Goal: Transaction & Acquisition: Purchase product/service

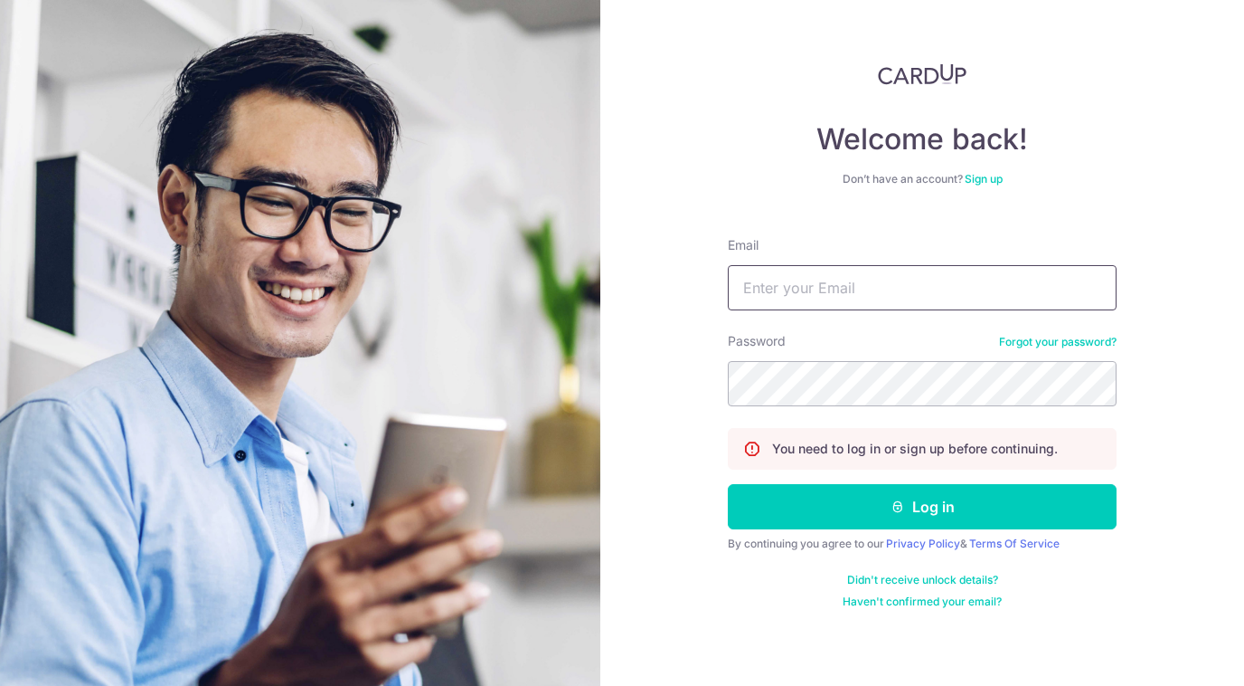
click at [882, 281] on input "Email" at bounding box center [922, 287] width 389 height 45
type input "yassy.chan@thedailytumble.com"
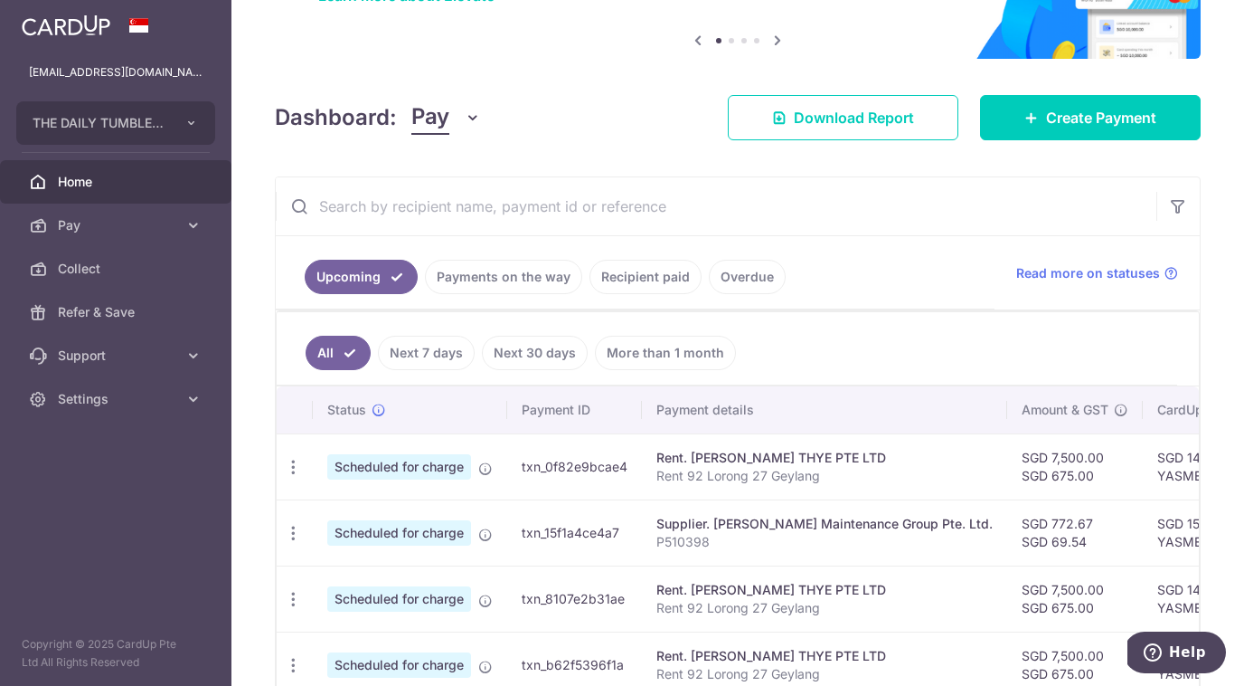
scroll to position [154, 0]
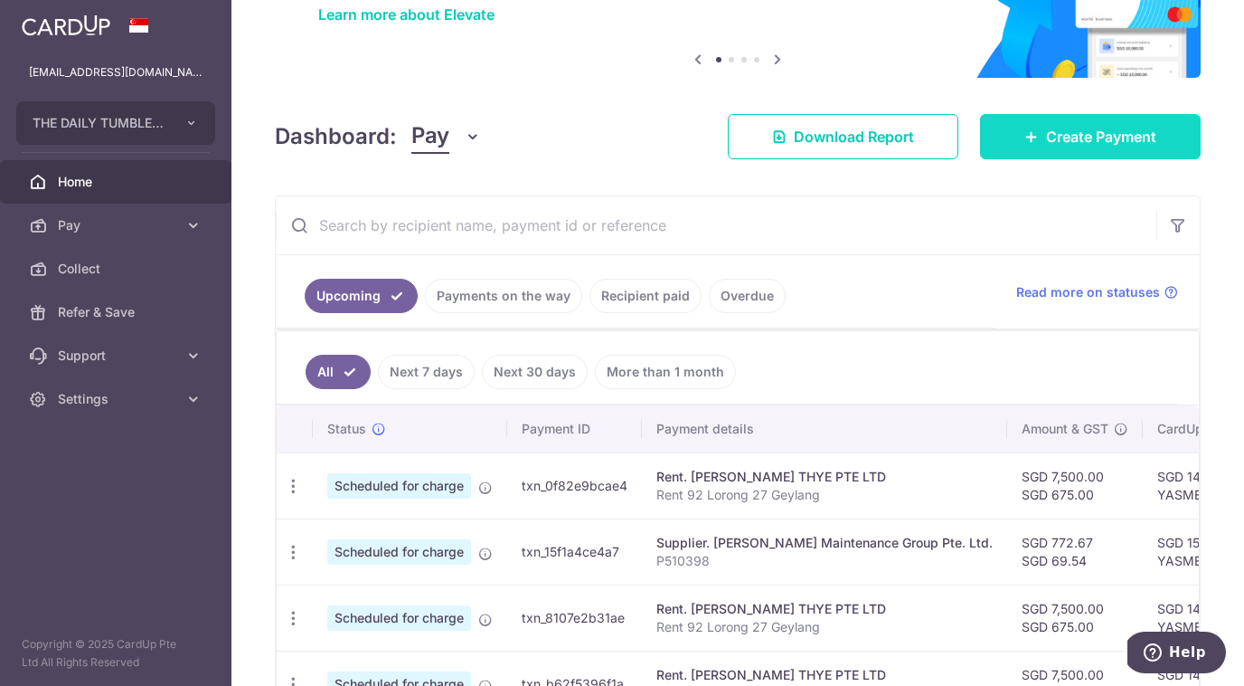
click at [1065, 155] on link "Create Payment" at bounding box center [1090, 136] width 221 height 45
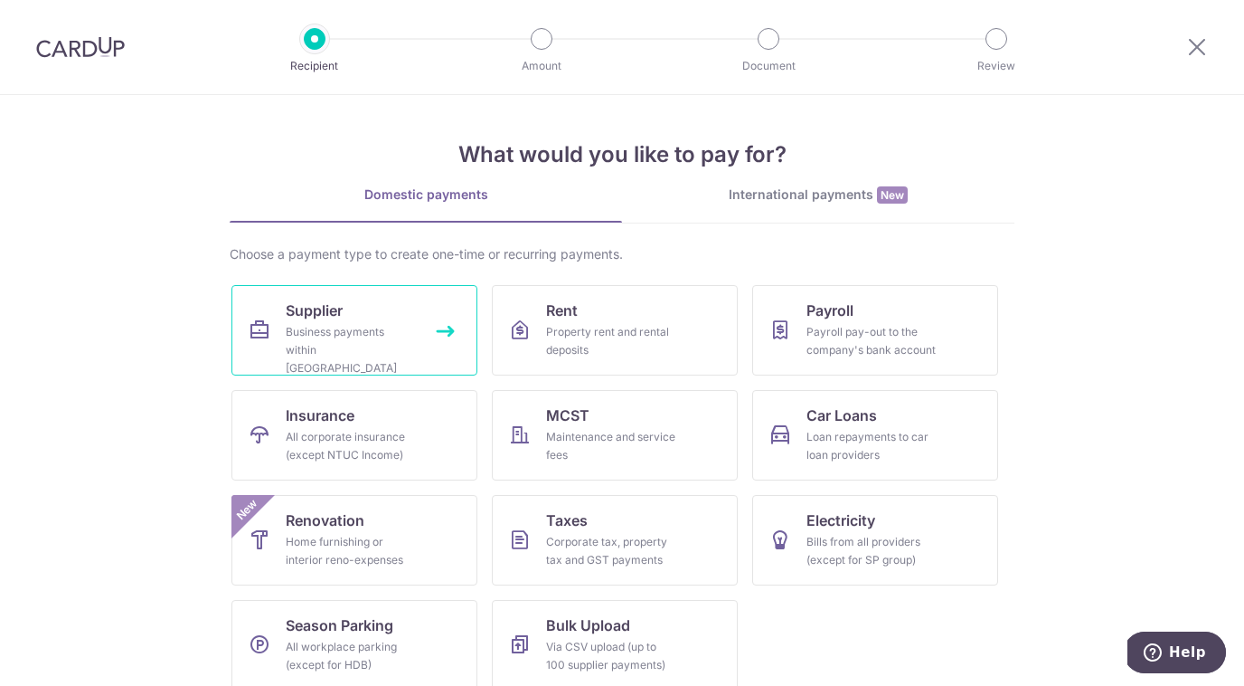
click at [418, 332] on link "Supplier Business payments within Singapore" at bounding box center [355, 330] width 246 height 90
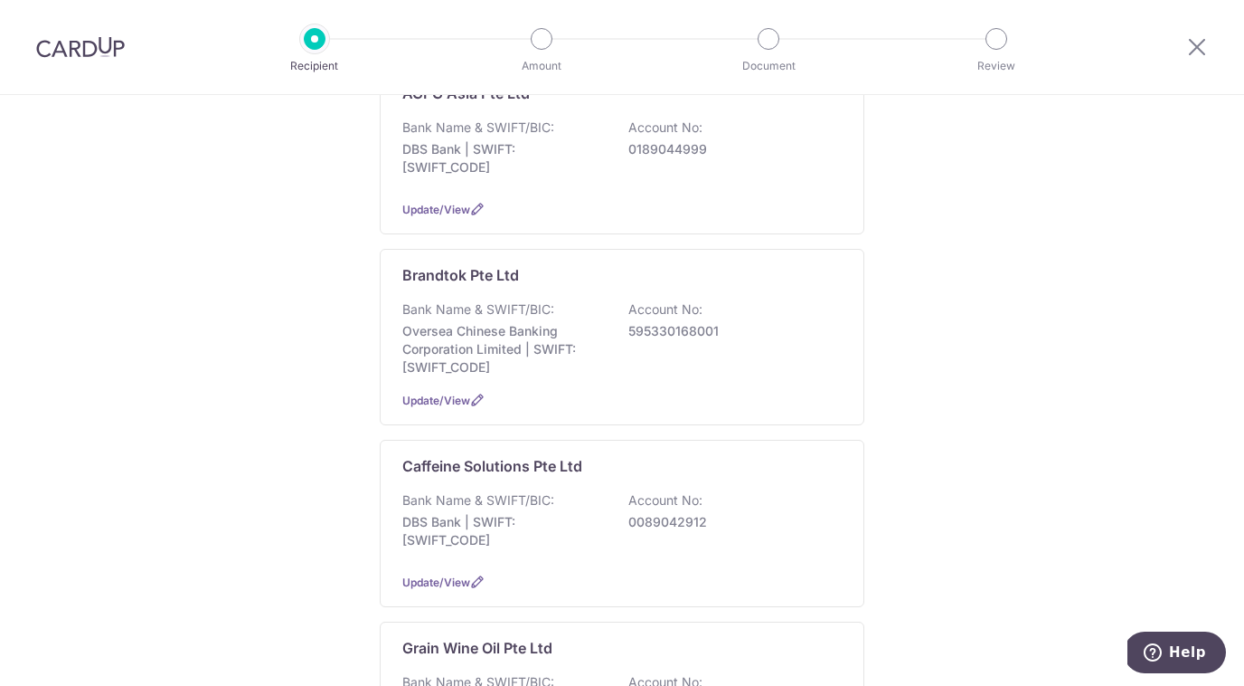
scroll to position [485, 0]
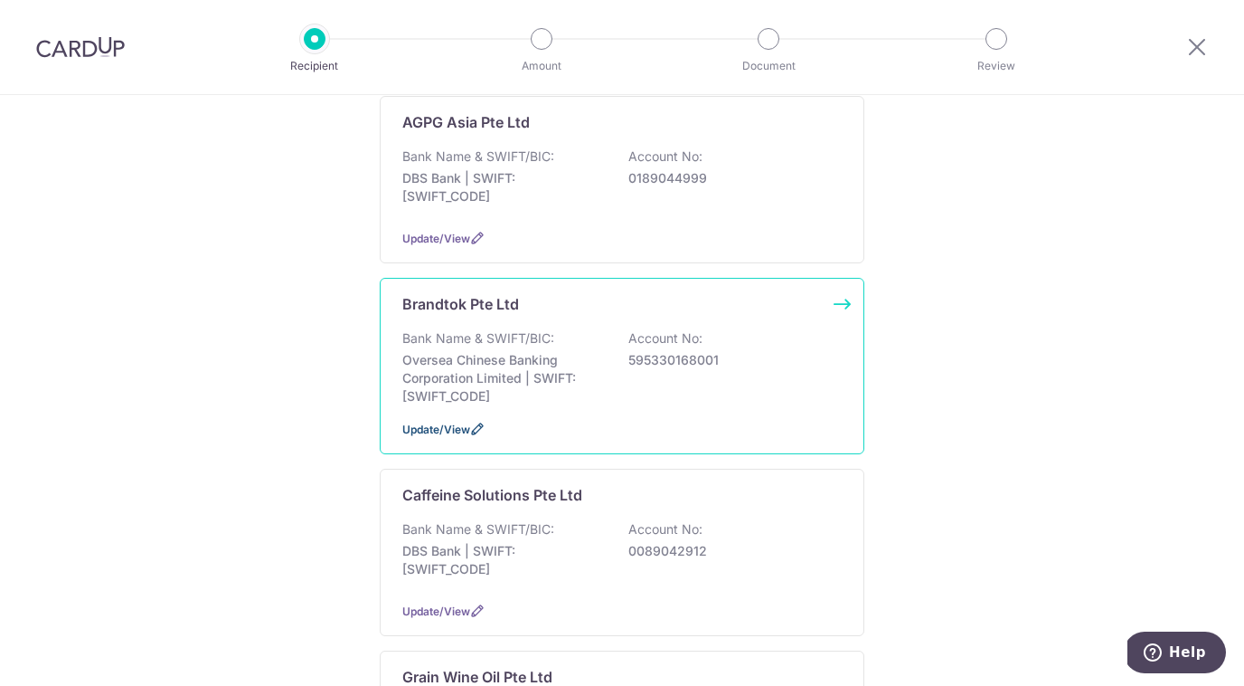
click at [420, 422] on span "Update/View" at bounding box center [436, 429] width 68 height 14
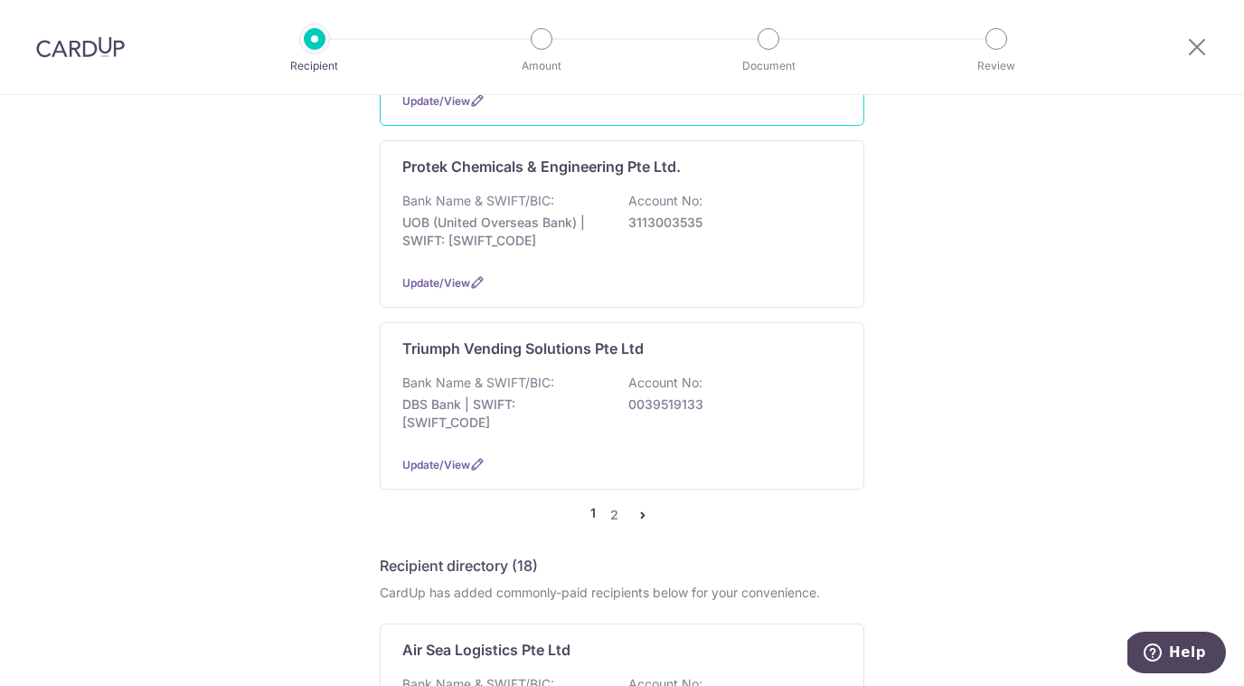
scroll to position [1745, 0]
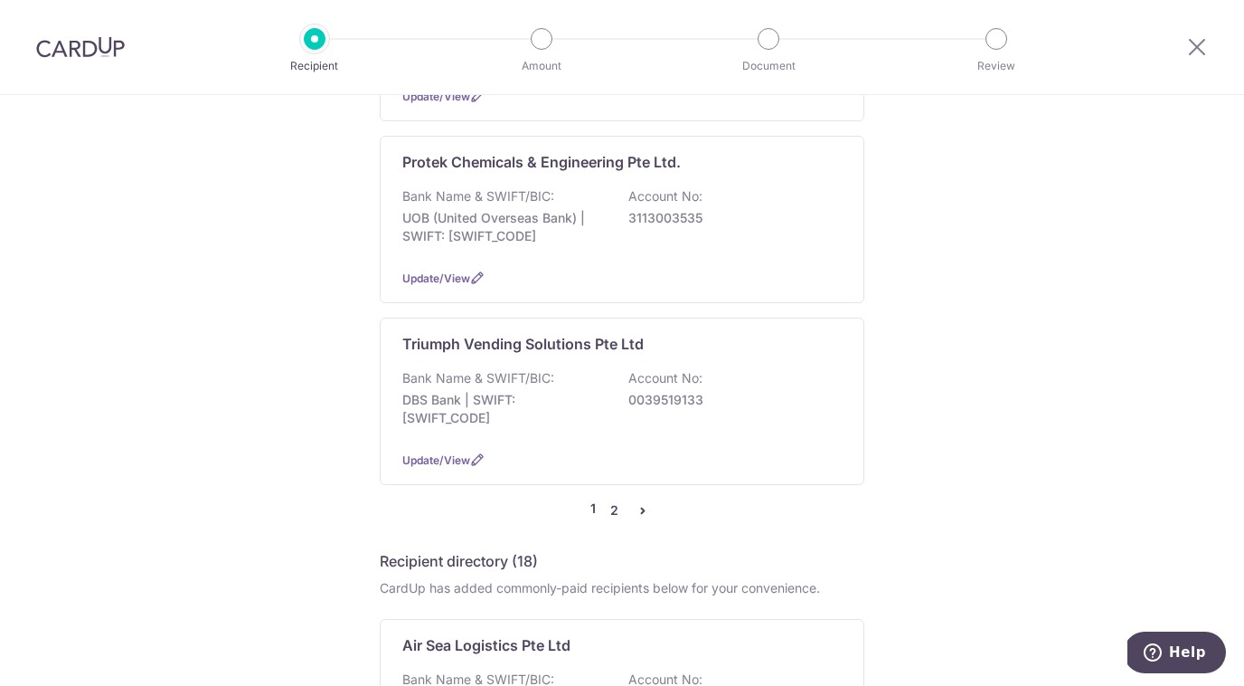
click at [616, 499] on link "2" at bounding box center [614, 510] width 22 height 22
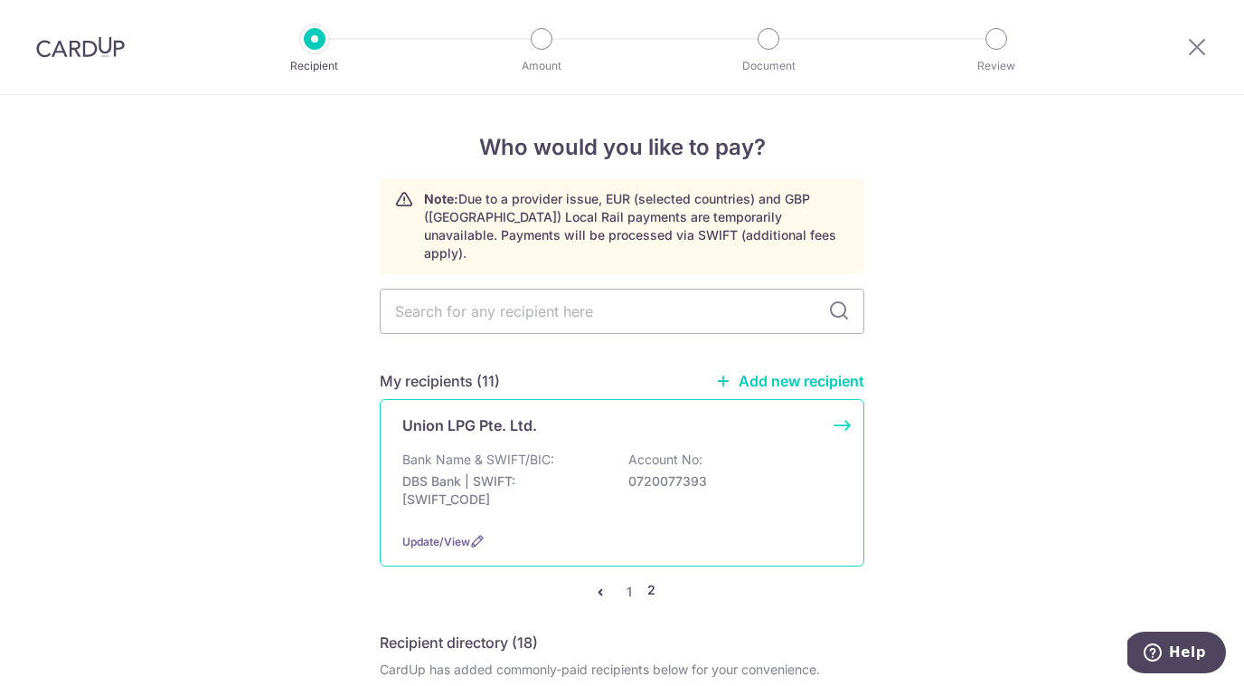
click at [615, 488] on div "Bank Name & SWIFT/BIC: DBS Bank | SWIFT: DBSSSGSGXXX Account No: 0720077393" at bounding box center [622, 483] width 440 height 67
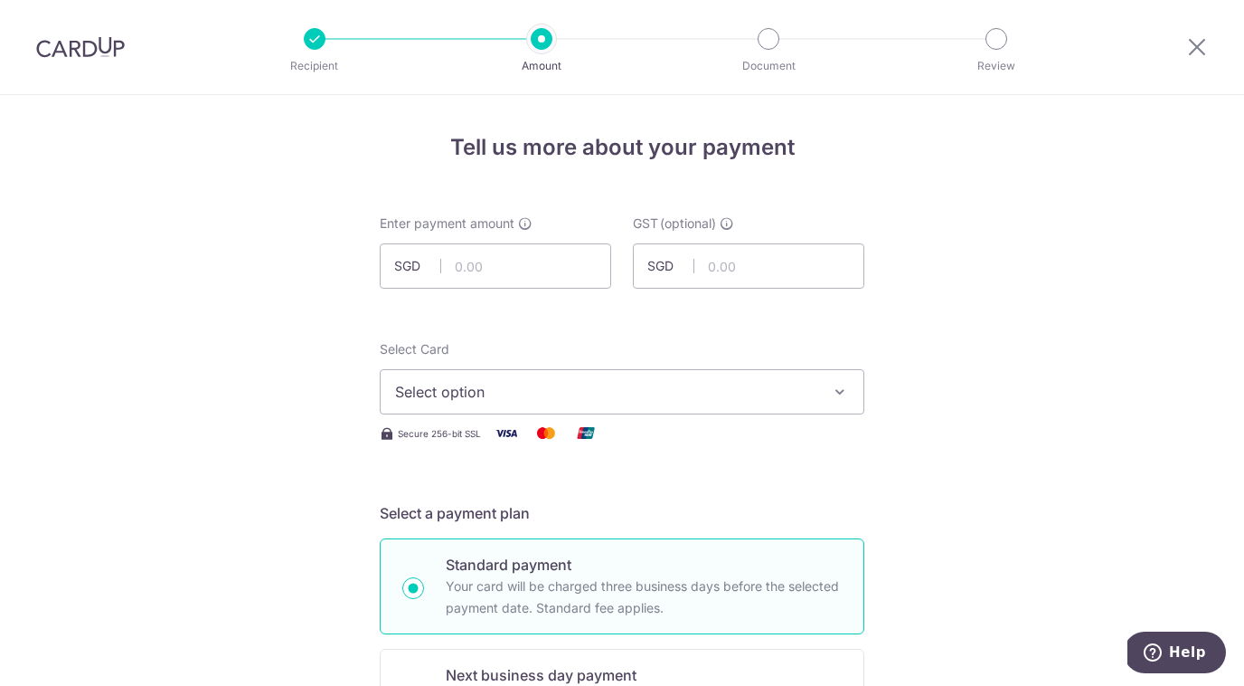
click at [664, 400] on span "Select option" at bounding box center [605, 392] width 421 height 22
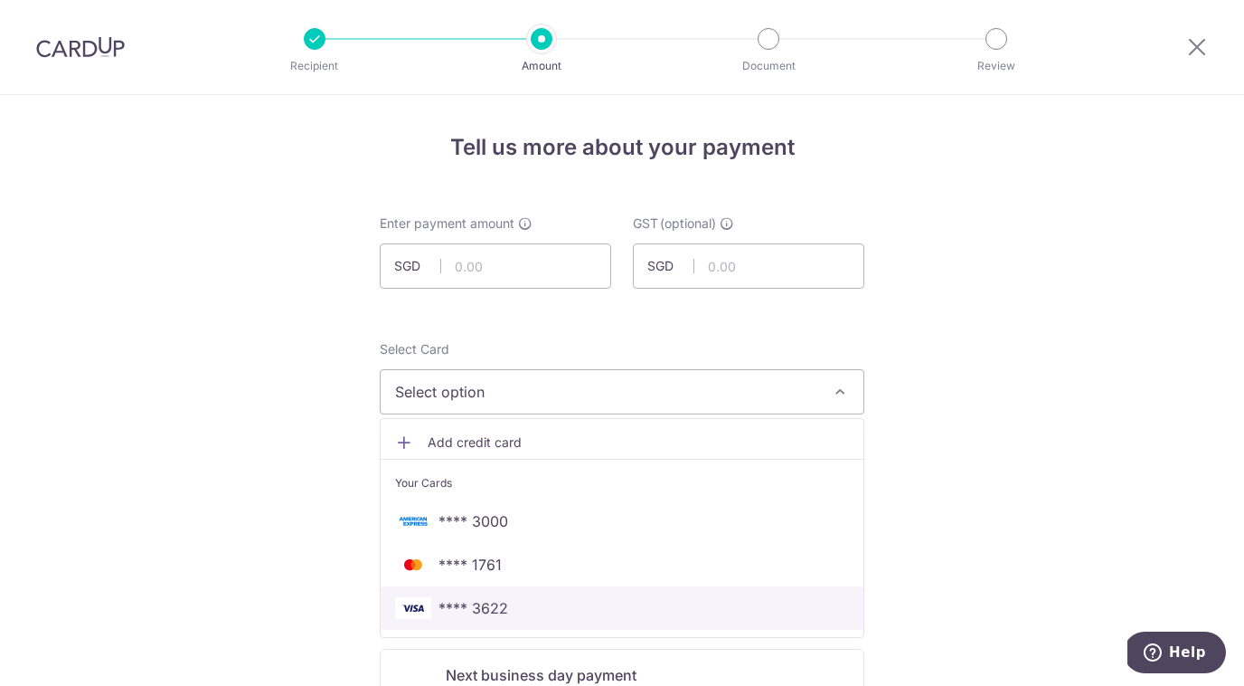
click at [572, 611] on span "**** 3622" at bounding box center [622, 608] width 454 height 22
